Goal: Task Accomplishment & Management: Manage account settings

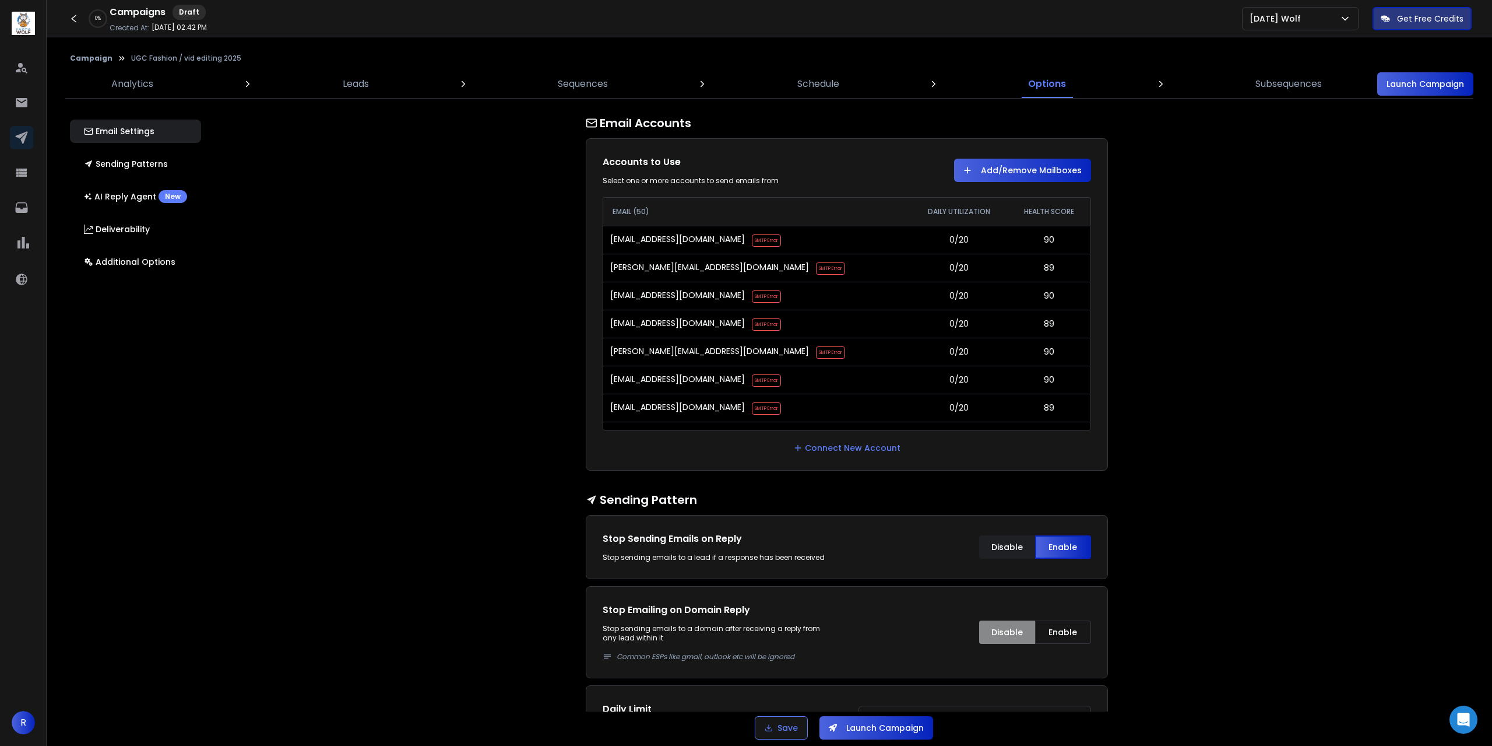
select select "*"
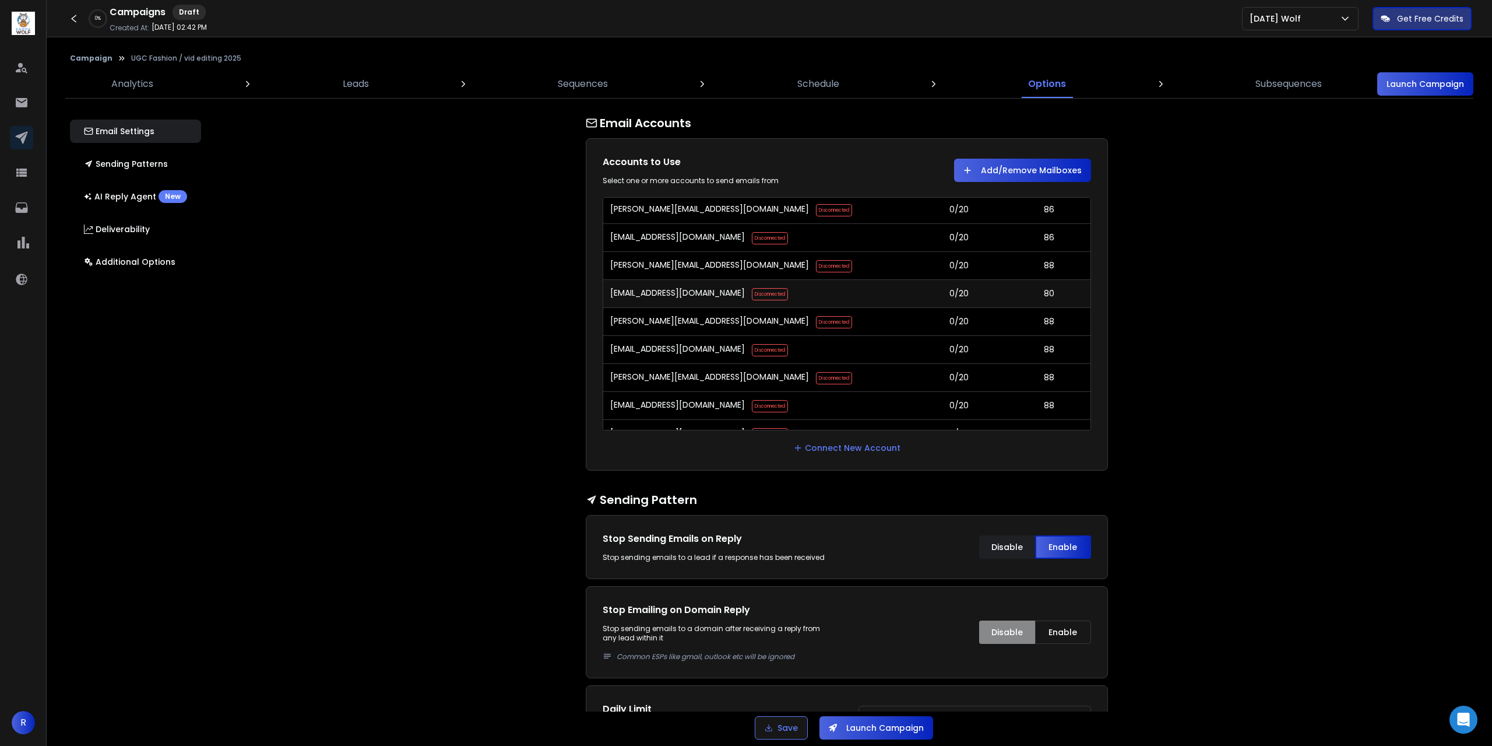
scroll to position [1195, 0]
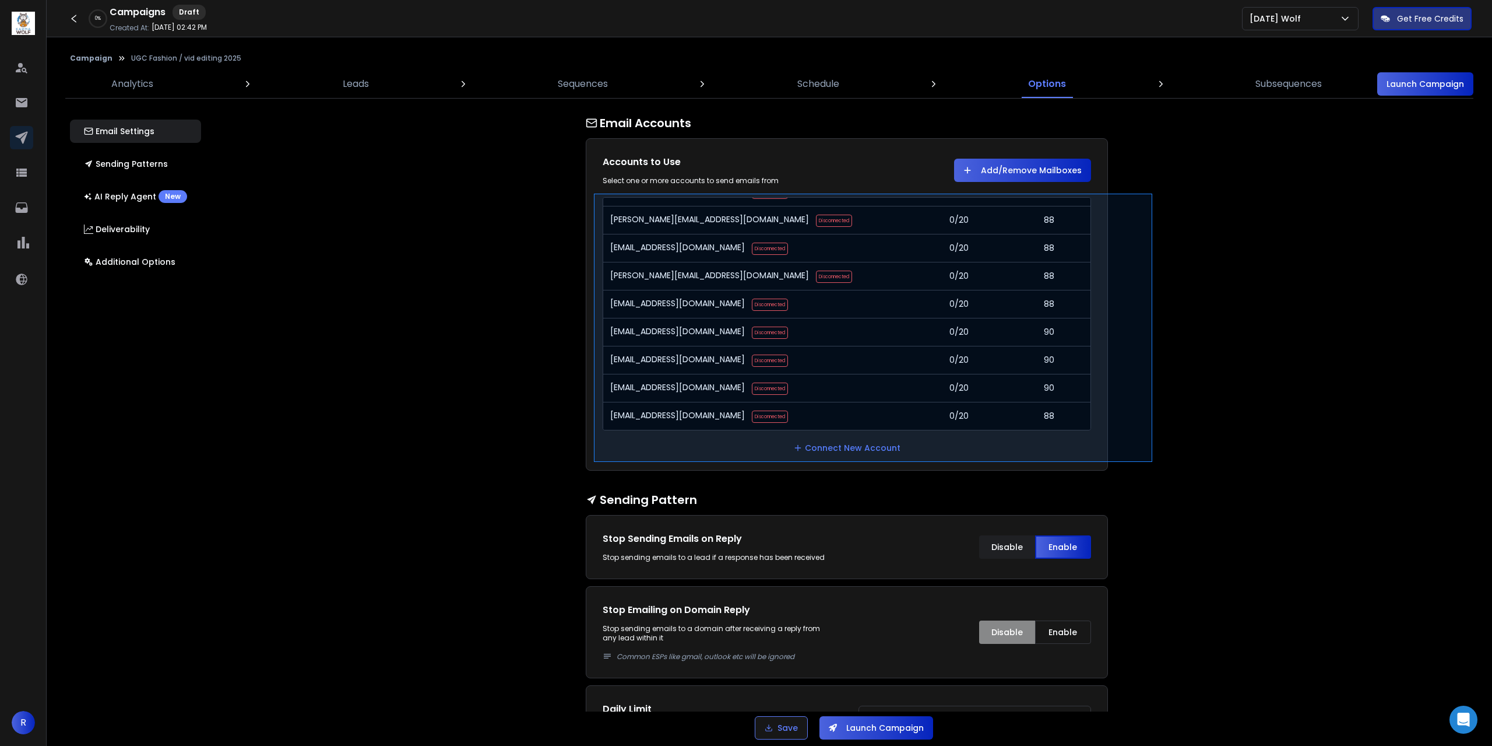
drag, startPoint x: 606, startPoint y: 192, endPoint x: 1152, endPoint y: 462, distance: 609.2
click at [1152, 462] on div at bounding box center [746, 373] width 1492 height 746
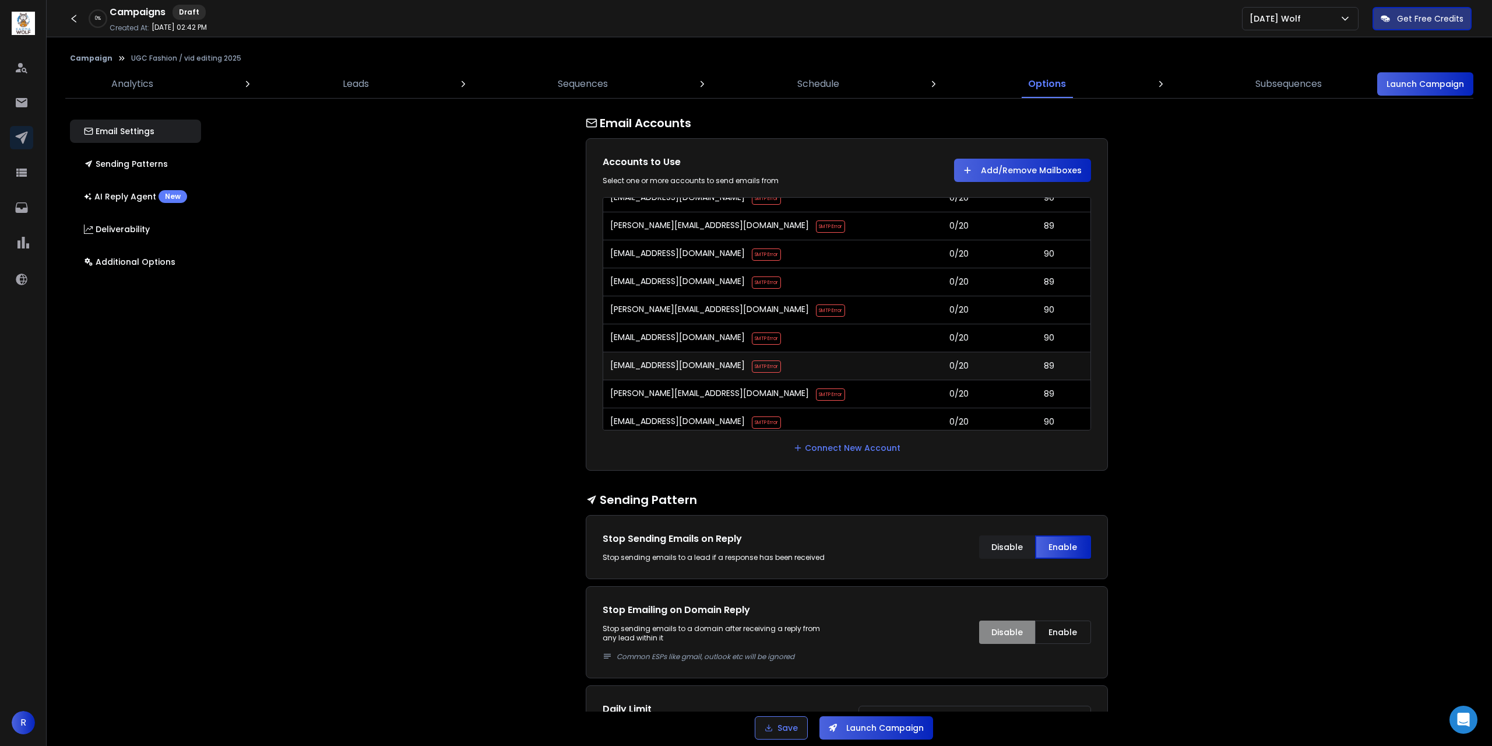
scroll to position [0, 0]
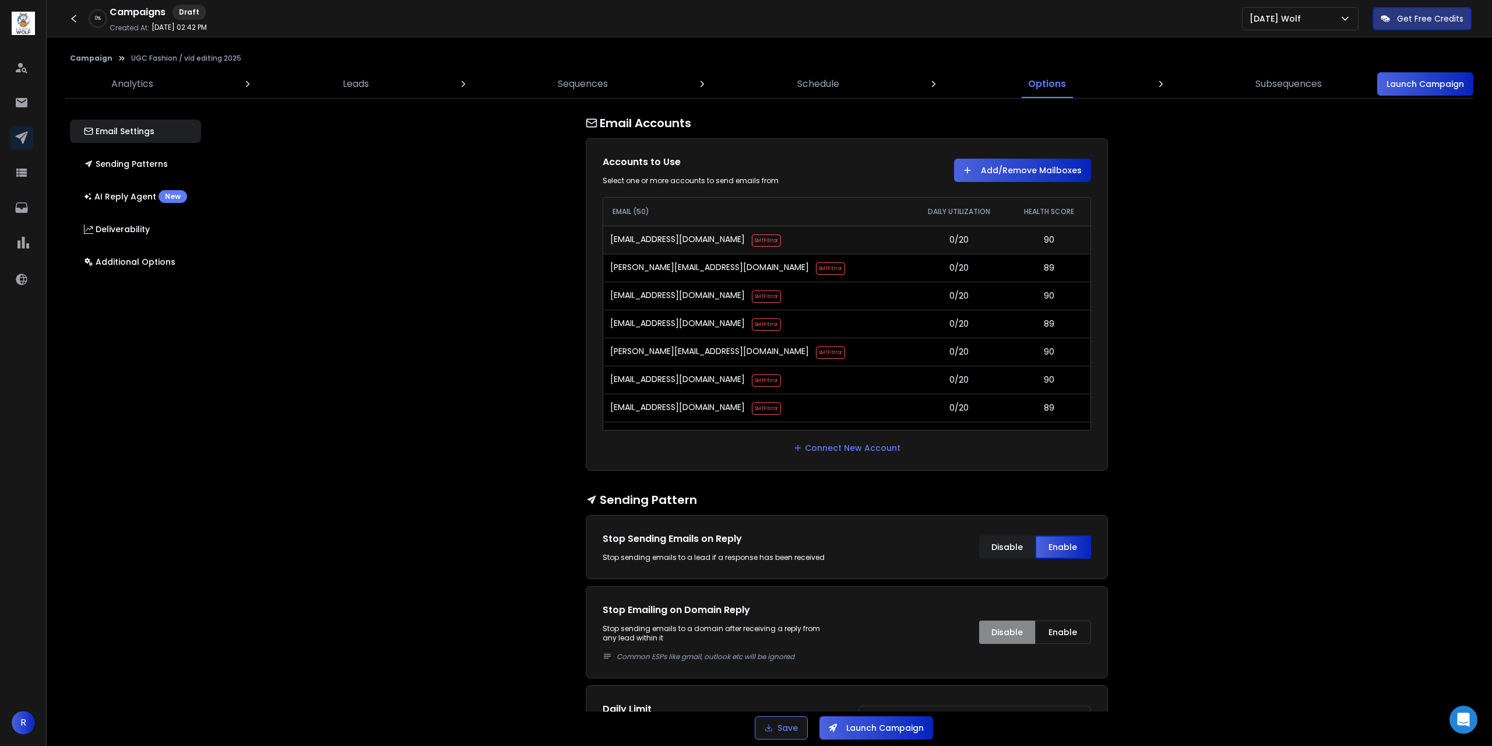
click at [752, 244] on span "SMTP Error" at bounding box center [766, 240] width 29 height 12
click at [786, 240] on div "[EMAIL_ADDRESS][DOMAIN_NAME] SMTP Error" at bounding box center [756, 239] width 293 height 13
click at [776, 730] on button "Save" at bounding box center [781, 727] width 53 height 23
